Goal: Subscribe to service/newsletter

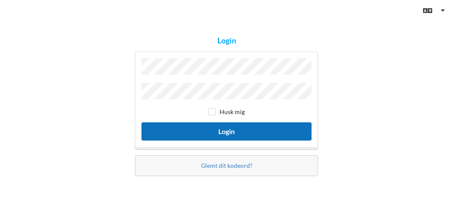
click at [192, 130] on button "Login" at bounding box center [226, 131] width 170 height 18
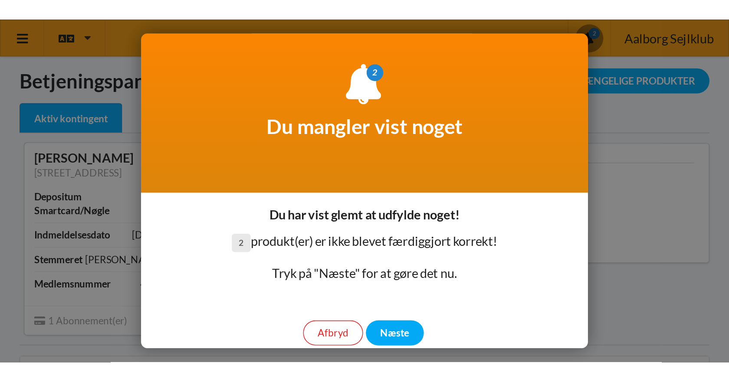
scroll to position [21, 0]
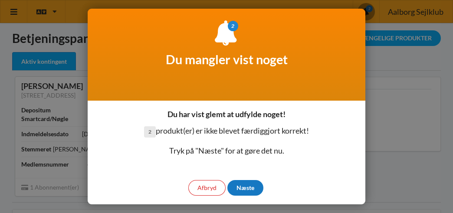
click at [248, 183] on div "Næste" at bounding box center [245, 188] width 36 height 16
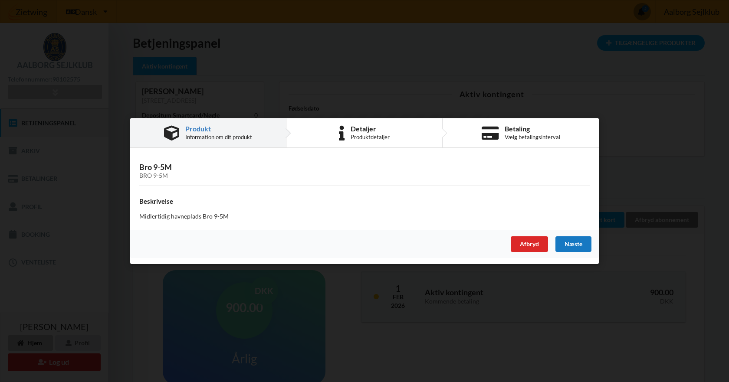
click at [453, 213] on div "Næste" at bounding box center [573, 245] width 36 height 16
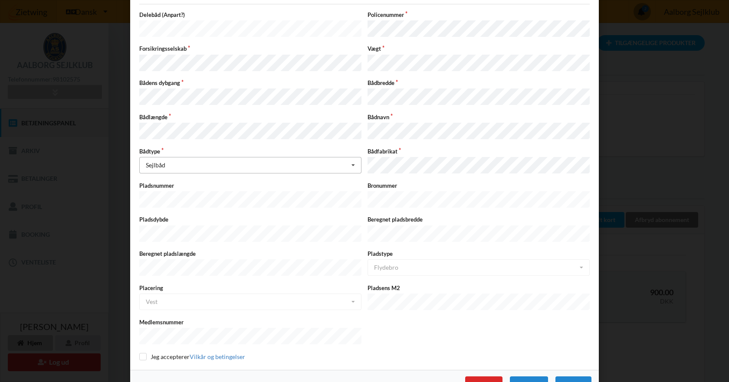
scroll to position [88, 0]
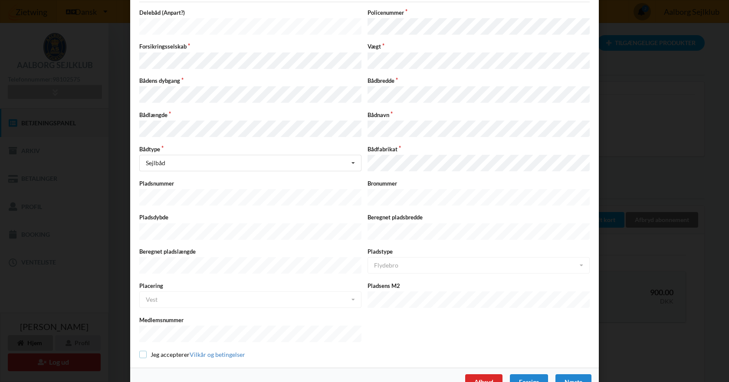
click at [139, 213] on input "checkbox" at bounding box center [142, 354] width 7 height 7
checkbox input "true"
click at [453, 213] on div "Næste" at bounding box center [573, 382] width 36 height 16
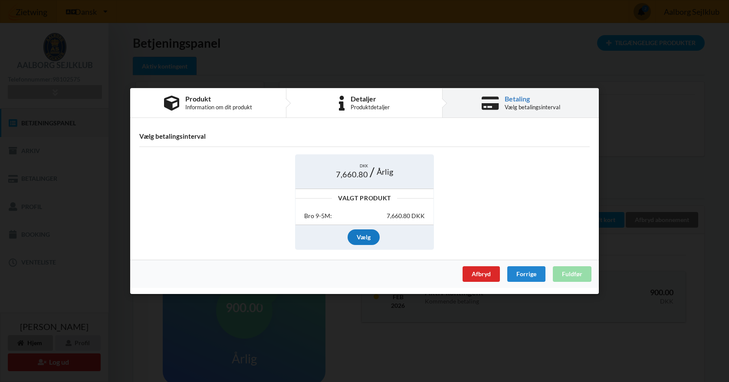
click at [366, 213] on div "Vælg" at bounding box center [364, 238] width 32 height 16
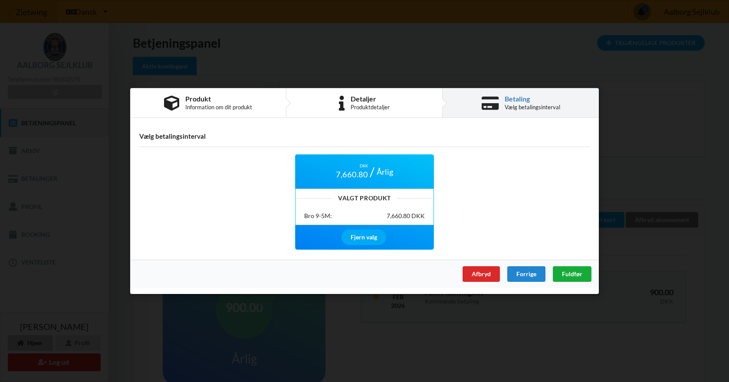
click at [453, 213] on span "Fuldfør" at bounding box center [572, 273] width 20 height 7
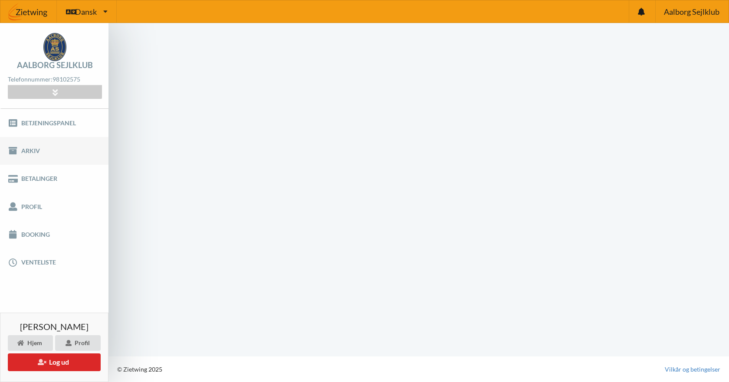
click at [32, 151] on link "Arkiv" at bounding box center [54, 151] width 108 height 28
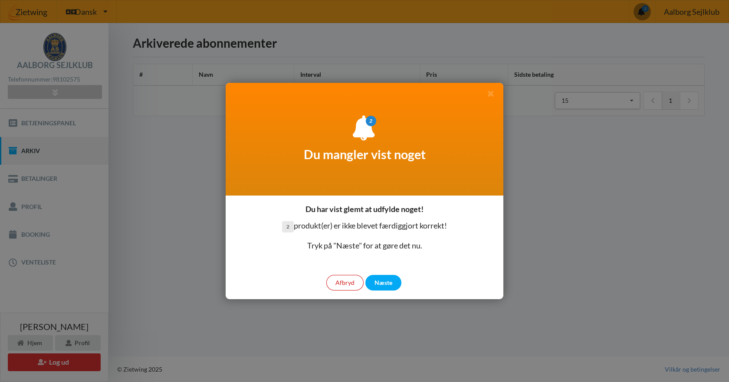
click at [350, 285] on div "Afbryd" at bounding box center [344, 283] width 37 height 16
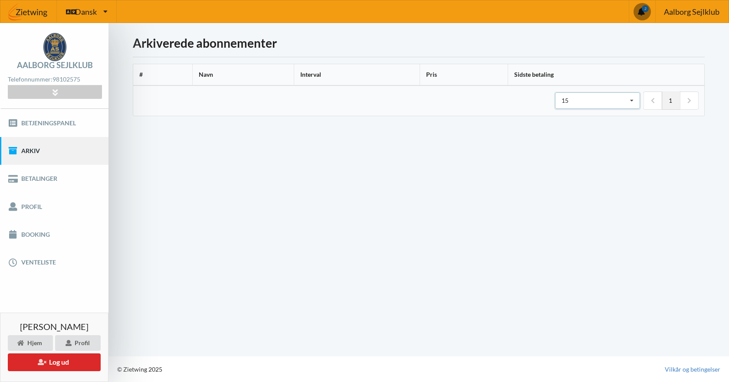
click at [633, 100] on icon at bounding box center [631, 101] width 13 height 16
click at [687, 102] on link at bounding box center [689, 101] width 18 height 18
click at [652, 101] on icon at bounding box center [653, 101] width 4 height 6
click at [527, 77] on th "Sidste betaling" at bounding box center [606, 74] width 197 height 21
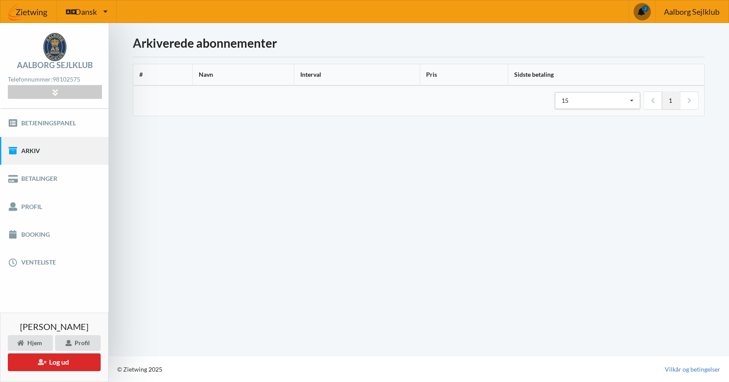
click at [262, 90] on th "1 15 15 25 50" at bounding box center [418, 100] width 571 height 30
click at [180, 75] on th "#" at bounding box center [162, 74] width 59 height 21
click at [159, 99] on th "1 15 15 25 50" at bounding box center [418, 100] width 571 height 30
click at [63, 122] on link "Betjeningspanel" at bounding box center [54, 123] width 108 height 28
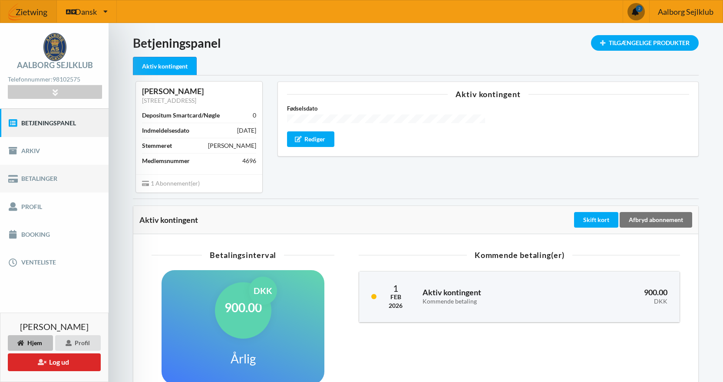
click at [47, 178] on link "Betalinger" at bounding box center [54, 179] width 108 height 28
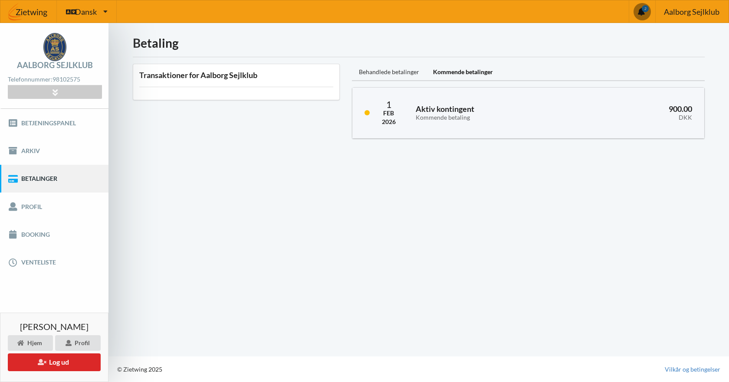
click at [382, 74] on div "Behandlede betalinger" at bounding box center [389, 72] width 74 height 17
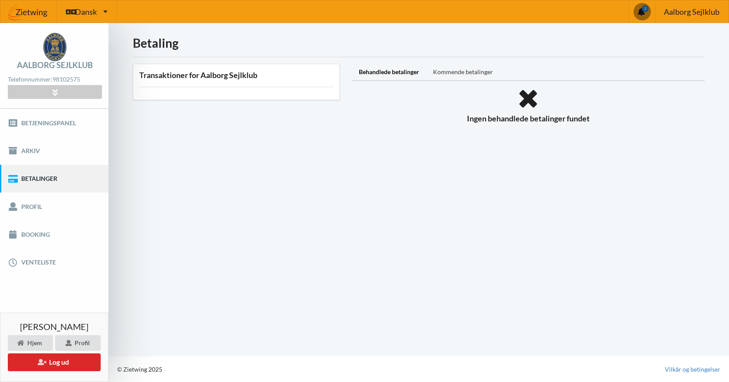
click at [452, 71] on div "Kommende betalinger" at bounding box center [463, 72] width 74 height 17
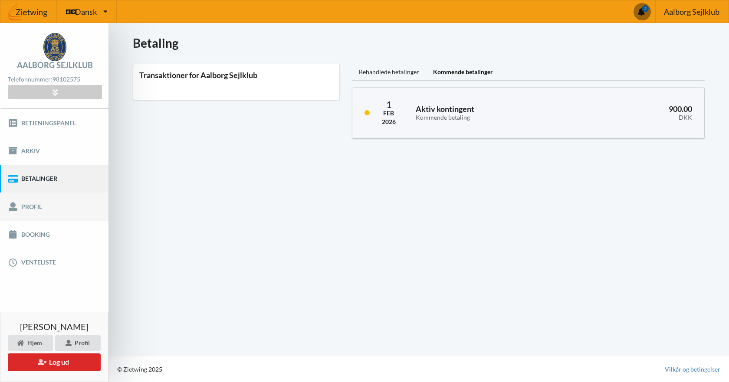
click at [35, 210] on link "Profil" at bounding box center [54, 207] width 108 height 28
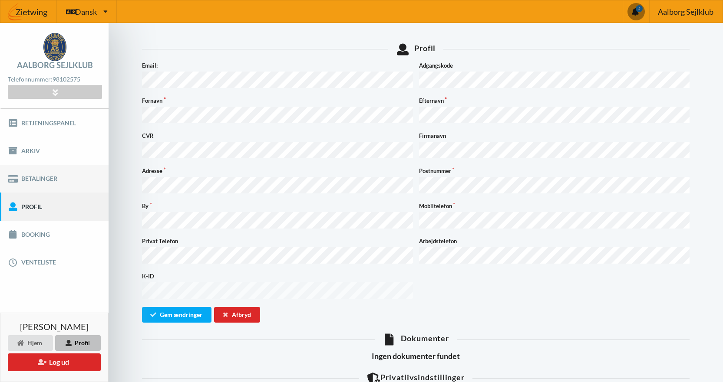
click at [16, 174] on link "Betalinger" at bounding box center [54, 179] width 108 height 28
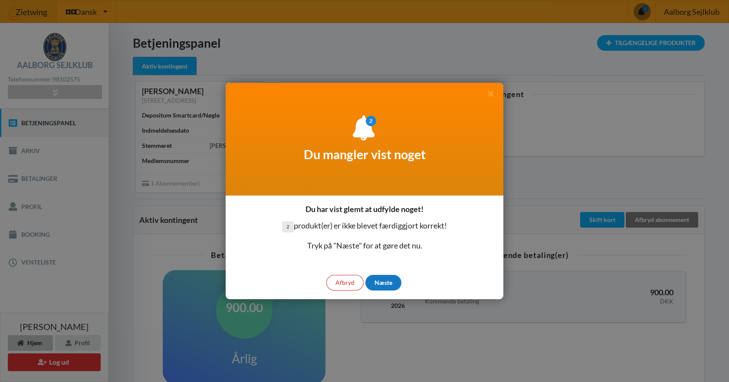
click at [387, 289] on div "Næste" at bounding box center [383, 283] width 36 height 16
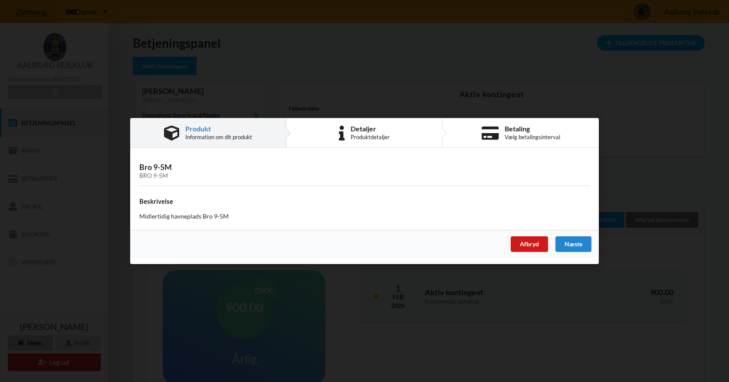
click at [524, 244] on div "Afbryd" at bounding box center [529, 245] width 37 height 16
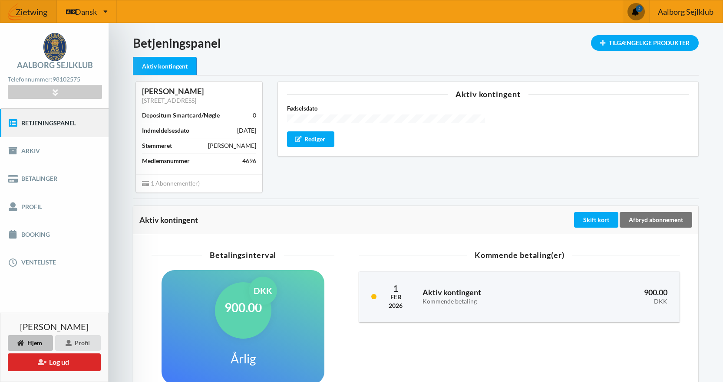
click at [634, 10] on span at bounding box center [635, 11] width 17 height 17
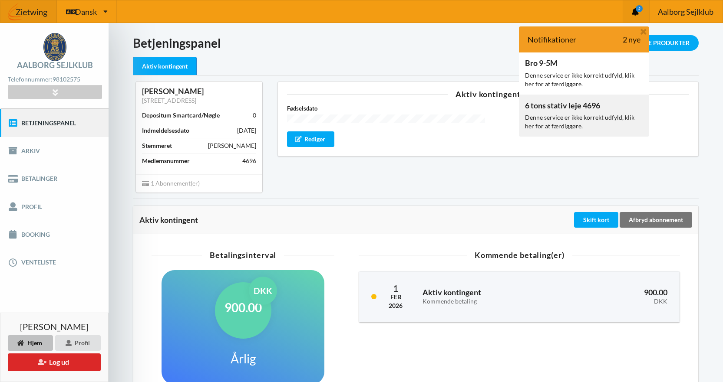
click at [569, 108] on div "6 tons stativ leje 4696" at bounding box center [562, 105] width 75 height 9
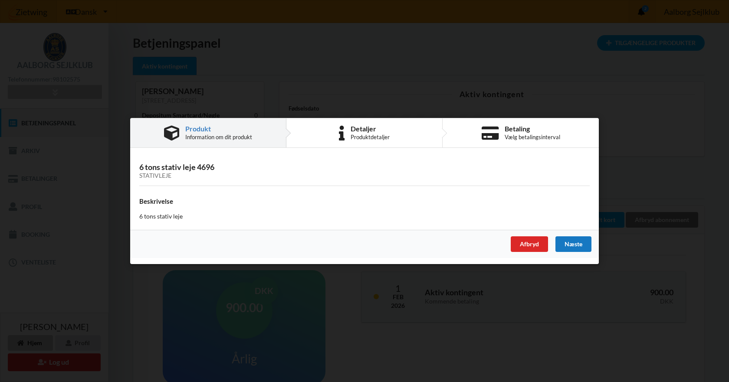
click at [574, 243] on div "Næste" at bounding box center [573, 245] width 36 height 16
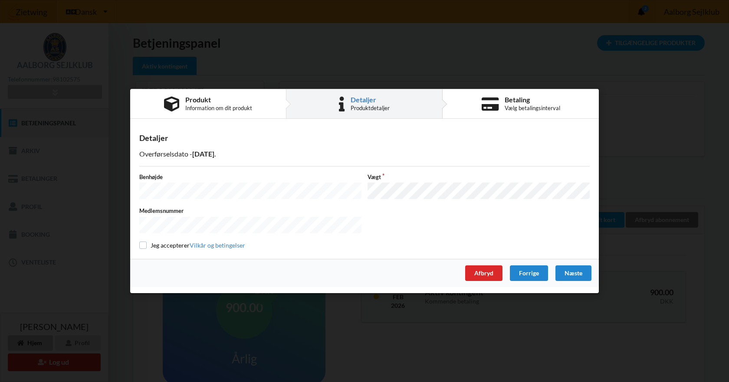
click at [141, 242] on input "checkbox" at bounding box center [142, 245] width 7 height 7
checkbox input "true"
click at [573, 269] on div "Næste" at bounding box center [573, 274] width 36 height 16
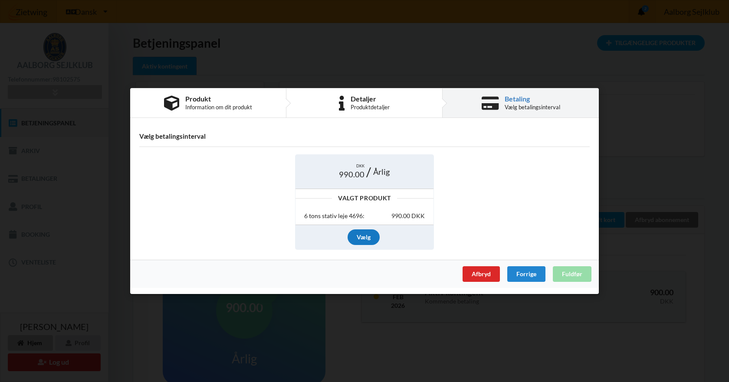
click at [365, 239] on div "Vælg" at bounding box center [364, 238] width 32 height 16
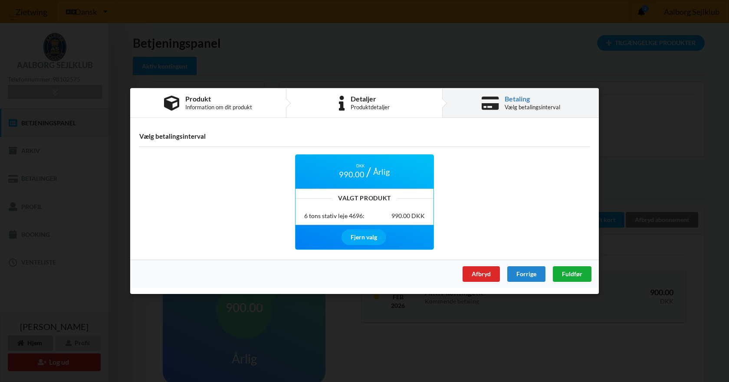
click at [565, 276] on span "Fuldfør" at bounding box center [572, 273] width 20 height 7
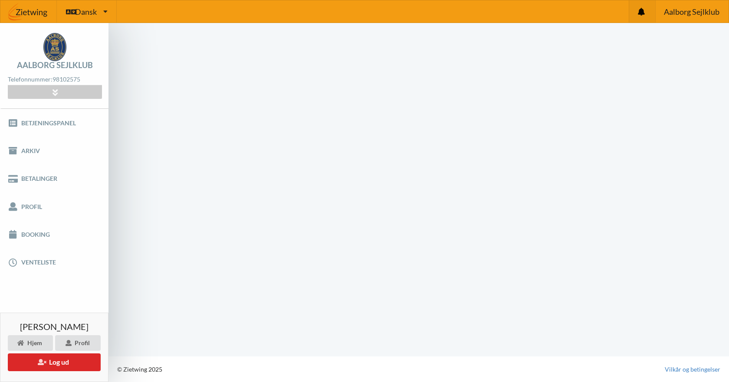
scroll to position [0, 0]
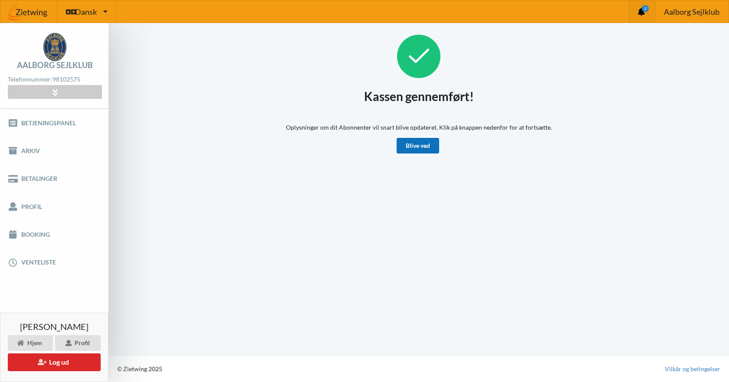
click at [420, 145] on link "Blive ved" at bounding box center [418, 146] width 43 height 16
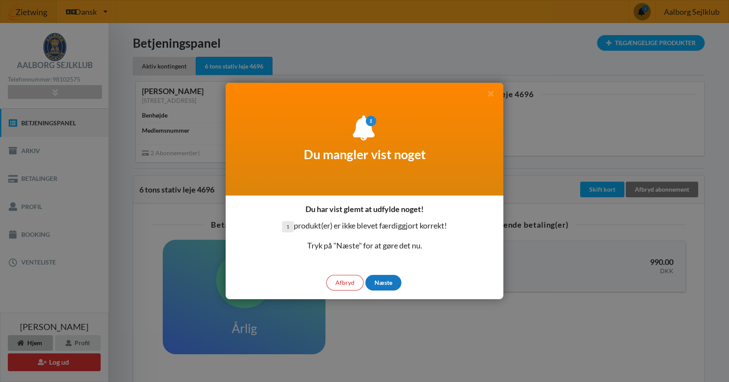
click at [383, 286] on div "Næste" at bounding box center [383, 283] width 36 height 16
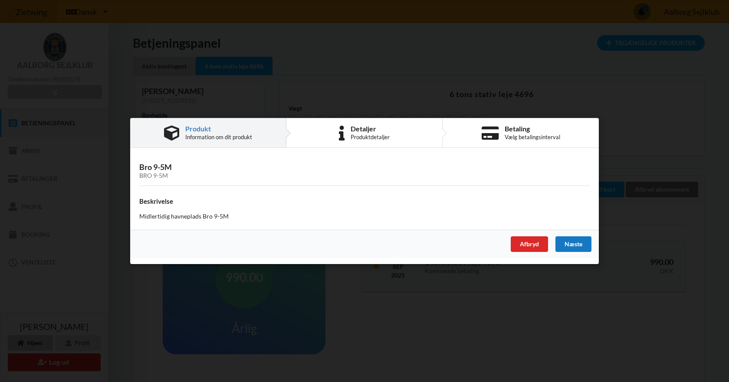
click at [569, 246] on div "Næste" at bounding box center [573, 245] width 36 height 16
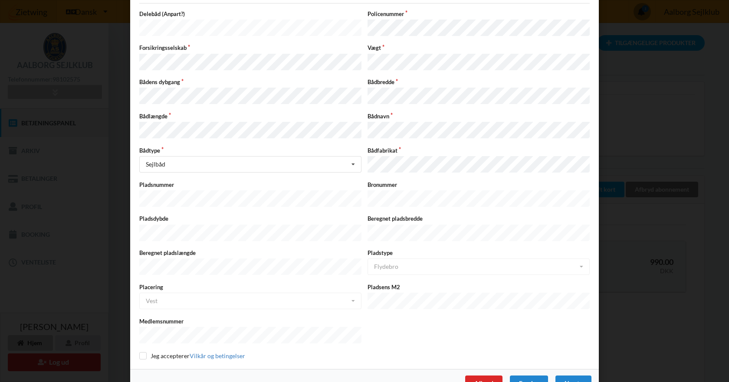
scroll to position [88, 0]
click at [139, 351] on input "checkbox" at bounding box center [142, 354] width 7 height 7
checkbox input "true"
click at [565, 374] on div "Næste" at bounding box center [573, 382] width 36 height 16
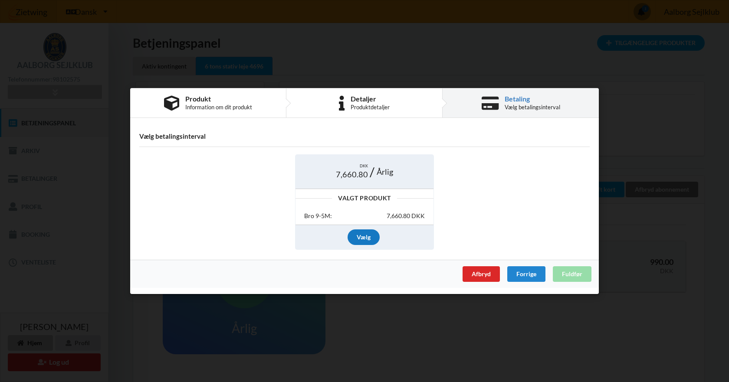
click at [356, 238] on div "Vælg" at bounding box center [364, 238] width 32 height 16
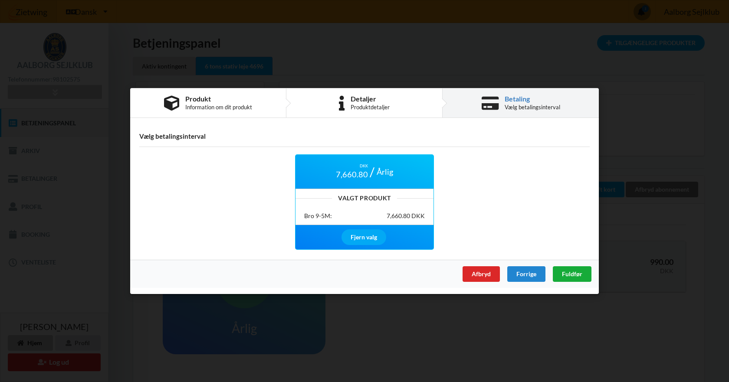
click at [571, 278] on div "Fuldfør" at bounding box center [572, 274] width 39 height 16
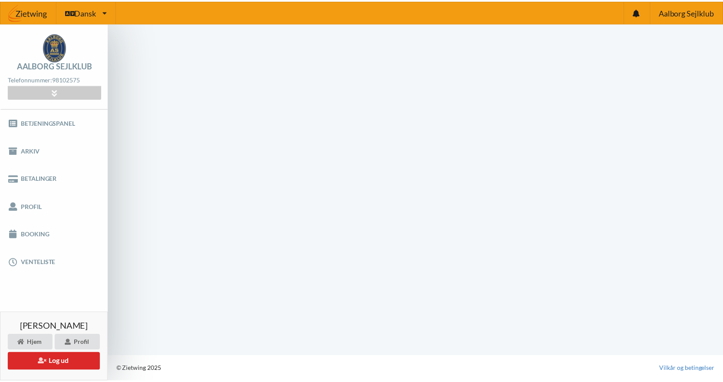
scroll to position [0, 0]
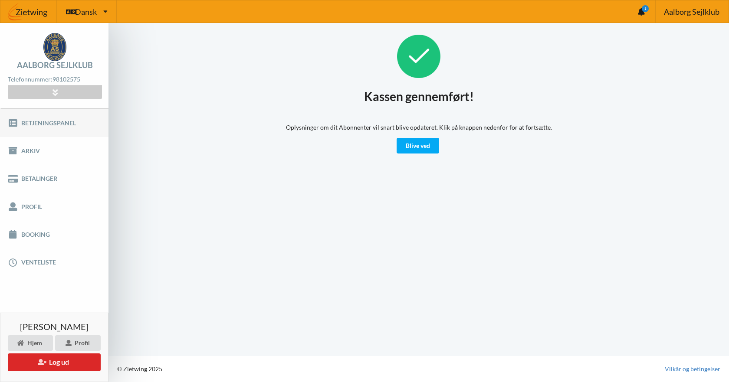
click at [41, 127] on link "Betjeningspanel" at bounding box center [54, 123] width 108 height 28
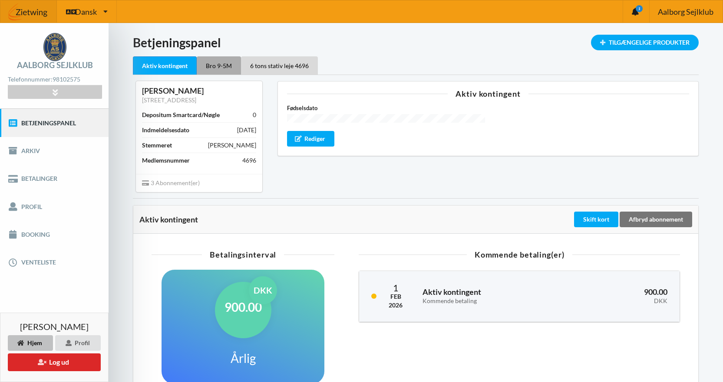
click at [219, 70] on div "Bro 9-5M" at bounding box center [219, 65] width 44 height 18
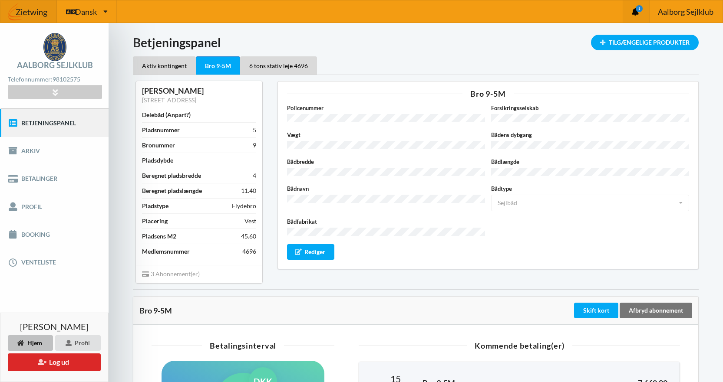
click at [641, 9] on icon "1" at bounding box center [638, 8] width 7 height 7
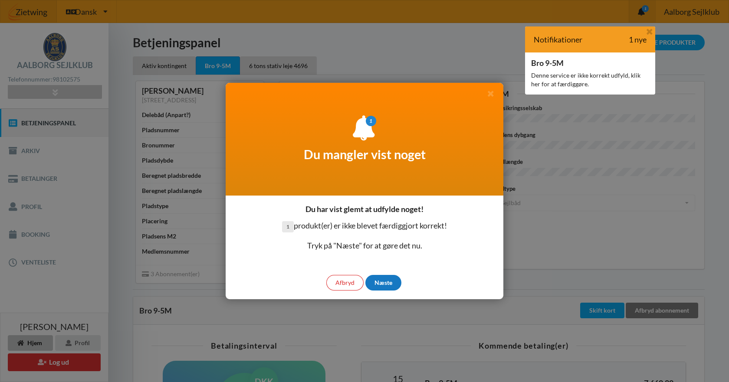
click at [391, 283] on div "Næste" at bounding box center [383, 283] width 36 height 16
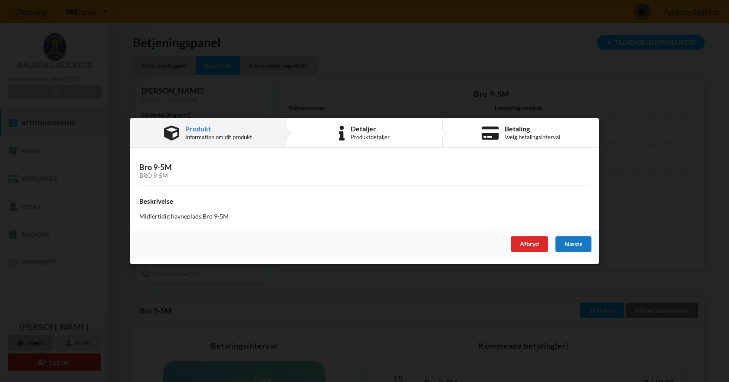
click at [576, 244] on div "Næste" at bounding box center [573, 245] width 36 height 16
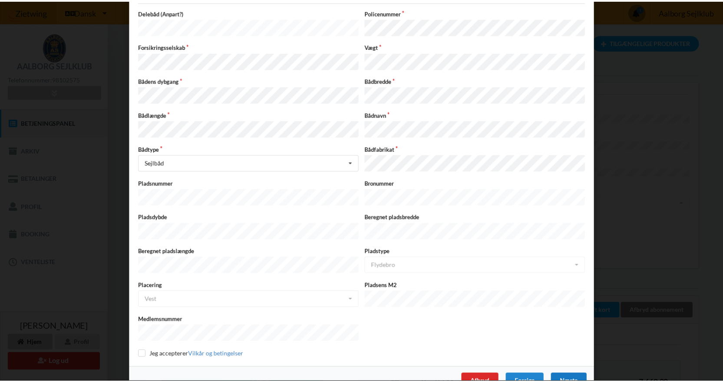
scroll to position [82, 0]
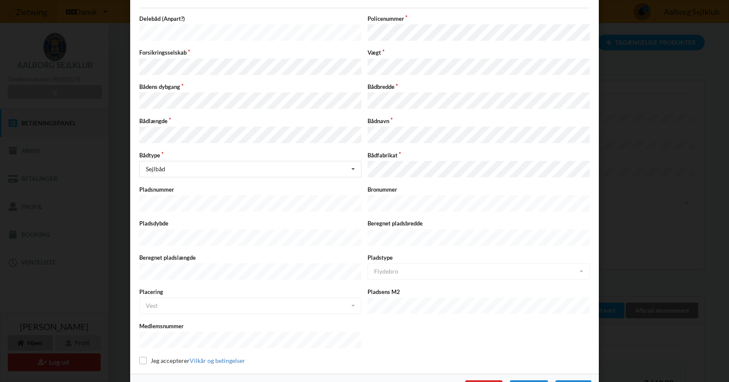
click at [164, 357] on label "Jeg accepterer Vilkår og betingelser" at bounding box center [192, 360] width 106 height 7
click at [140, 357] on input "checkbox" at bounding box center [142, 360] width 7 height 7
checkbox input "true"
click at [564, 381] on div "Næste" at bounding box center [573, 389] width 36 height 16
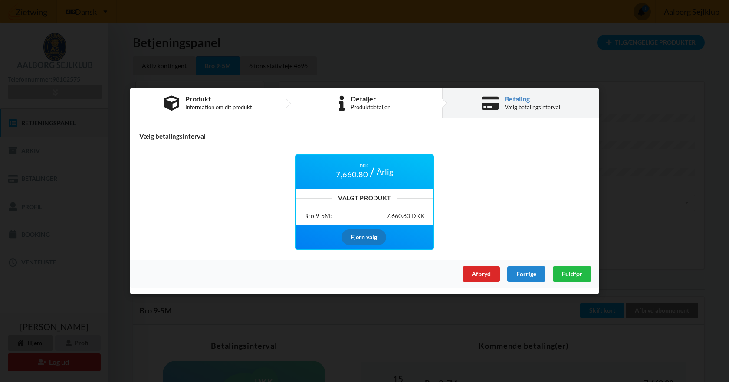
click at [372, 237] on div "Fjern valg" at bounding box center [364, 238] width 45 height 16
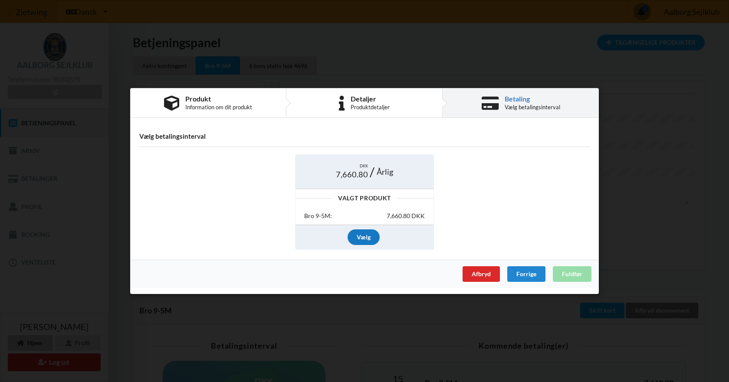
click at [372, 237] on div "Vælg" at bounding box center [364, 238] width 32 height 16
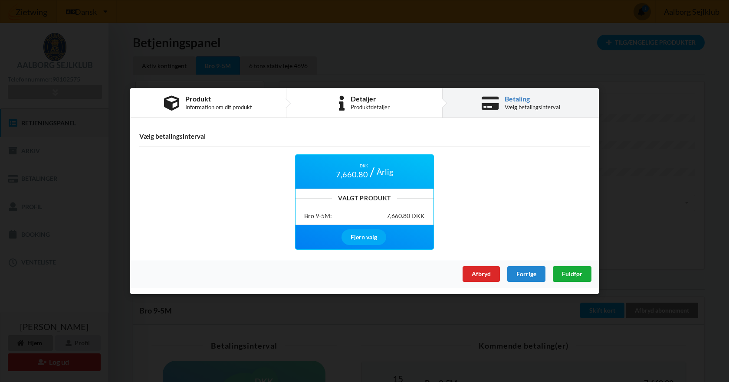
click at [574, 276] on span "Fuldfør" at bounding box center [572, 273] width 20 height 7
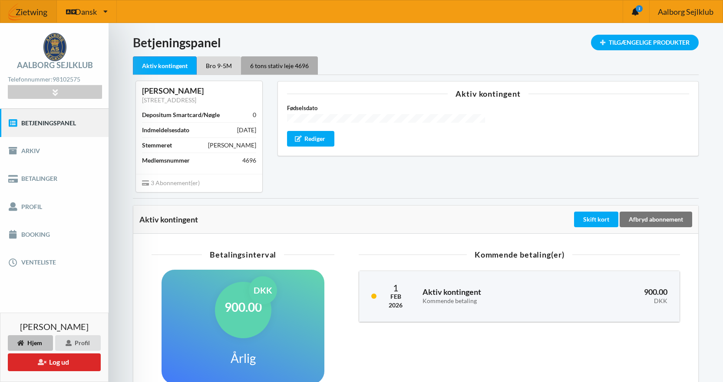
click at [277, 68] on div "6 tons stativ leje 4696" at bounding box center [279, 65] width 77 height 18
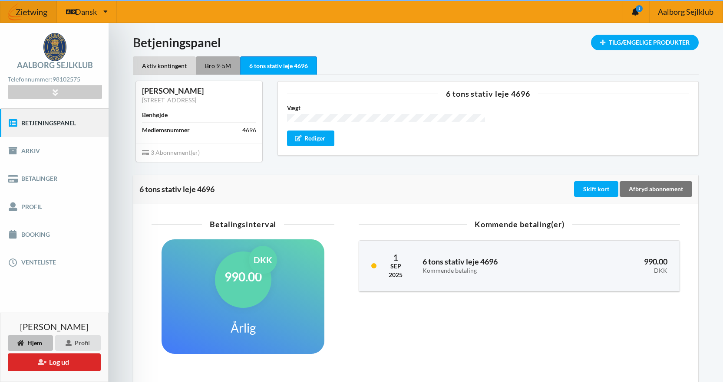
click at [224, 65] on div "Bro 9-5M" at bounding box center [218, 65] width 44 height 18
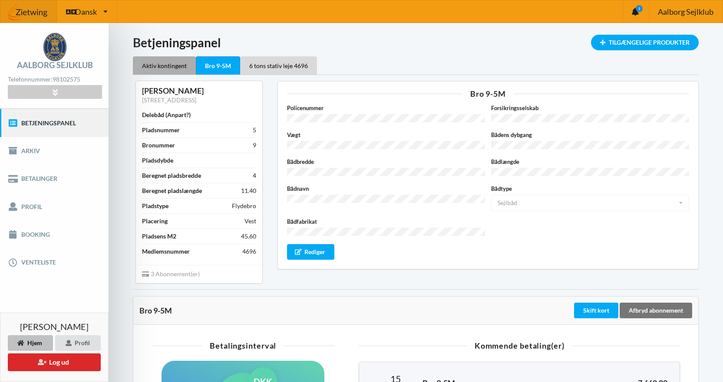
click at [160, 60] on div "Aktiv kontingent" at bounding box center [164, 65] width 63 height 18
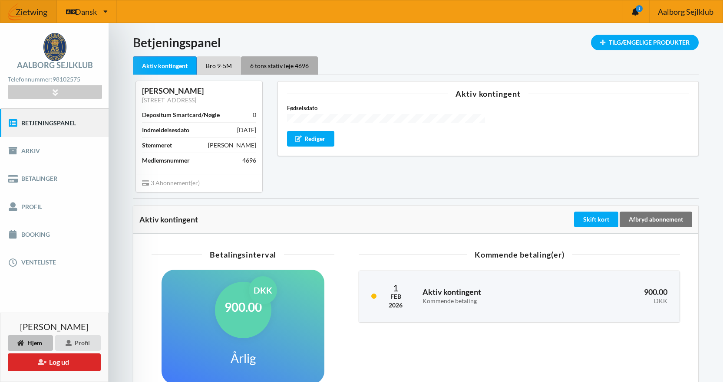
click at [268, 68] on div "6 tons stativ leje 4696" at bounding box center [279, 65] width 77 height 18
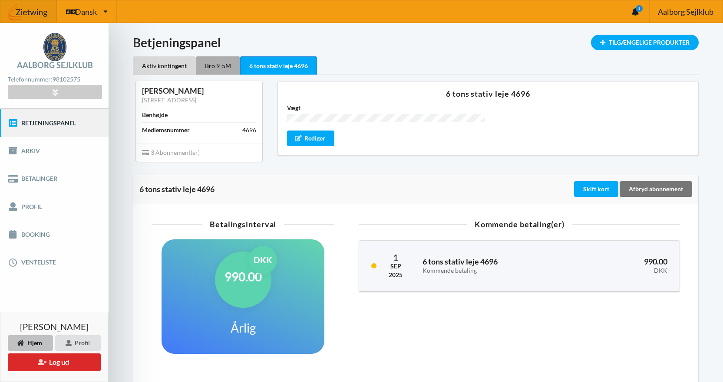
click at [217, 69] on div "Bro 9-5M" at bounding box center [218, 65] width 44 height 18
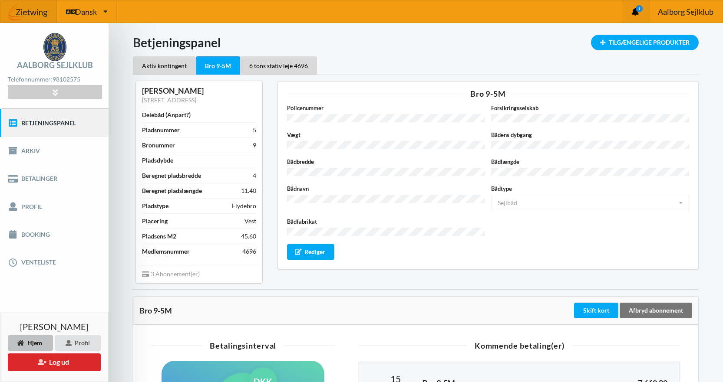
click at [635, 12] on icon at bounding box center [634, 12] width 7 height 8
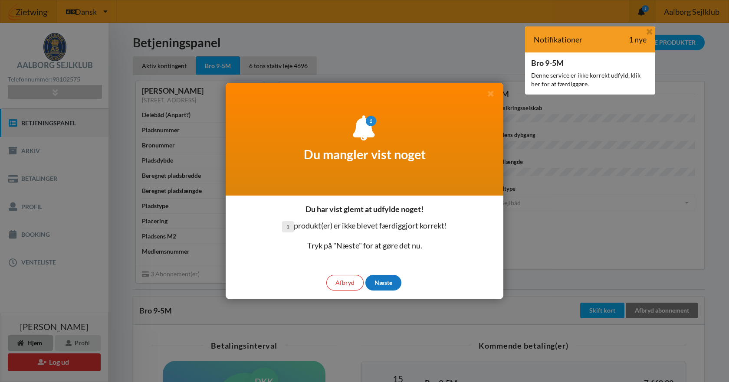
click at [392, 282] on div "Næste" at bounding box center [383, 283] width 36 height 16
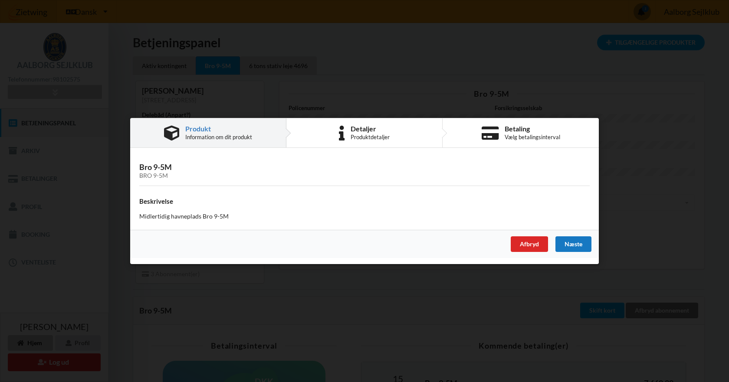
click at [568, 242] on div "Næste" at bounding box center [573, 245] width 36 height 16
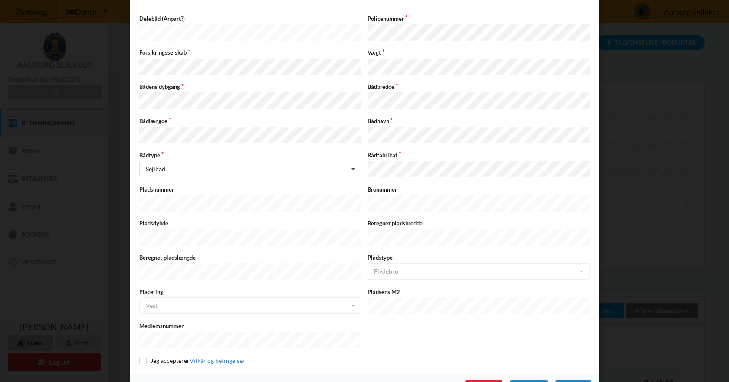
click at [135, 340] on div "Detaljer Overførselsdato - 2025-12-15 . Delebåd (Anpart?) Policenummer Forsikri…" at bounding box center [364, 170] width 469 height 407
click at [139, 357] on input "checkbox" at bounding box center [142, 360] width 7 height 7
checkbox input "true"
click at [568, 381] on div "Næste" at bounding box center [573, 389] width 36 height 16
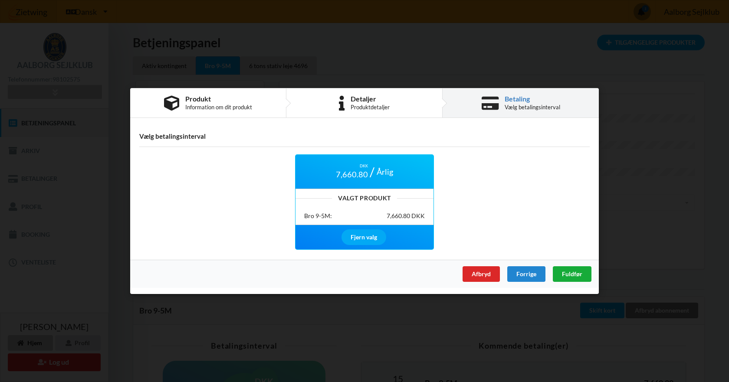
click at [578, 276] on span "Fuldfør" at bounding box center [572, 273] width 20 height 7
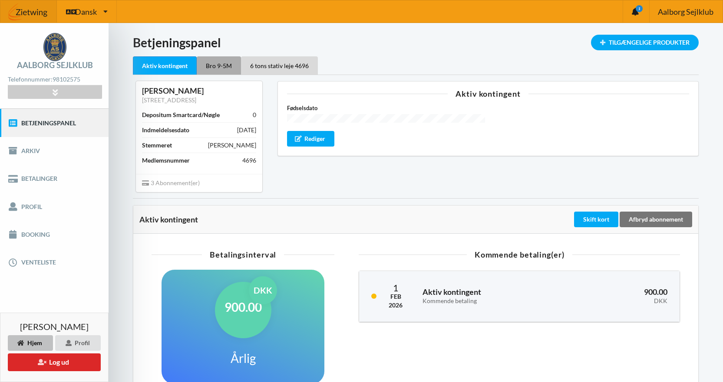
click at [212, 62] on div "Bro 9-5M" at bounding box center [219, 65] width 44 height 18
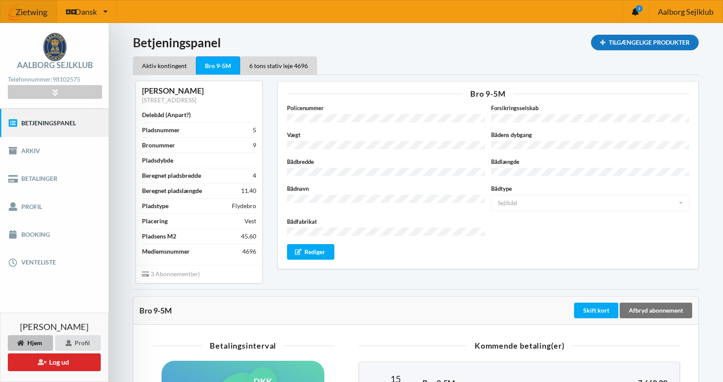
click at [613, 43] on div "Tilgængelige Produkter" at bounding box center [645, 43] width 108 height 16
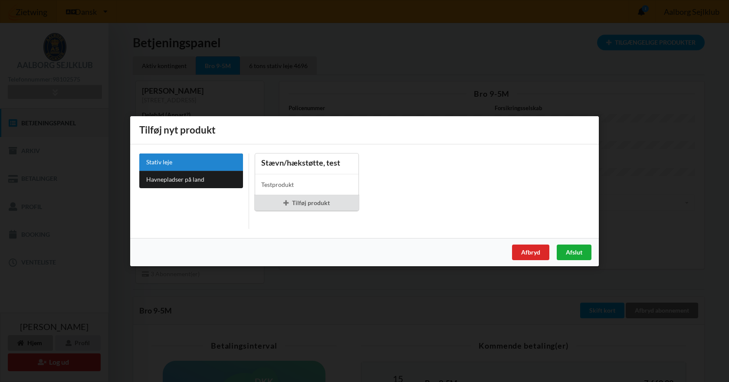
click at [571, 255] on div "Afslut" at bounding box center [574, 252] width 35 height 16
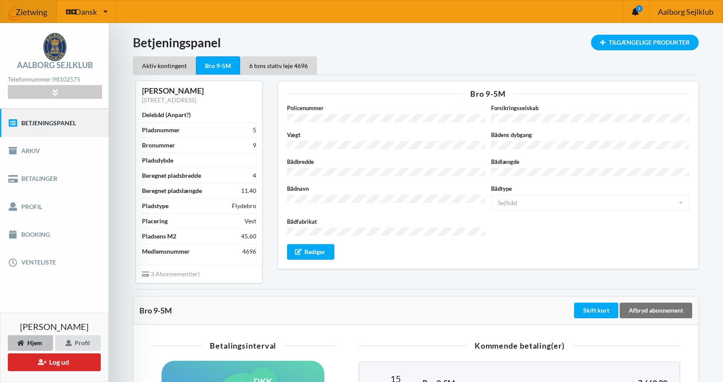
click at [415, 46] on h1 "Betjeningspanel" at bounding box center [415, 43] width 565 height 16
click at [54, 367] on button "Log ud" at bounding box center [54, 363] width 93 height 18
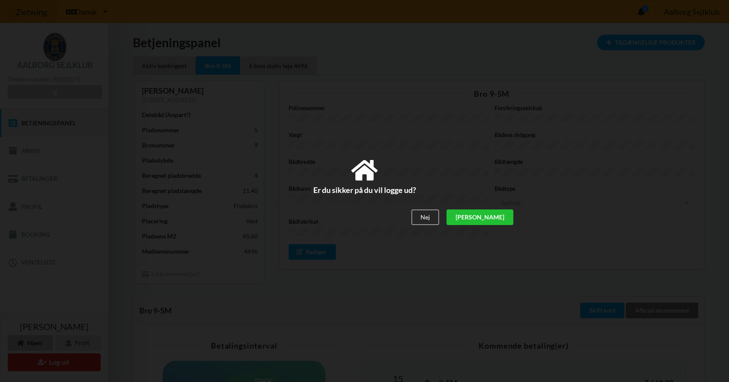
click at [503, 222] on div "[PERSON_NAME]" at bounding box center [480, 218] width 67 height 16
